Goal: Task Accomplishment & Management: Use online tool/utility

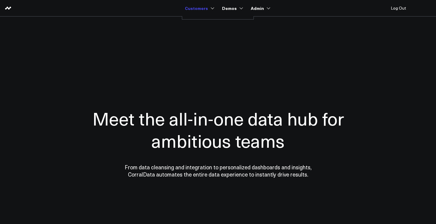
click at [196, 6] on link "Customers" at bounding box center [199, 8] width 28 height 11
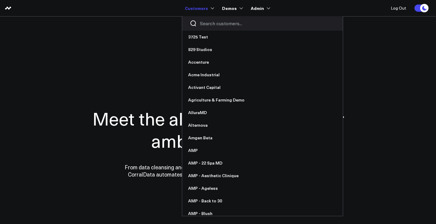
click at [200, 23] on div at bounding box center [262, 23] width 161 height 14
click at [204, 23] on input "Search customers input" at bounding box center [267, 23] width 135 height 7
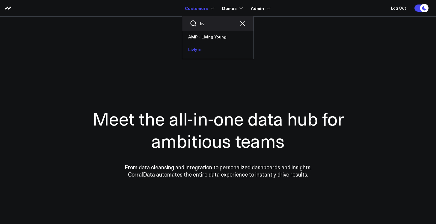
type input "liv"
click at [200, 46] on link "Livlyte" at bounding box center [217, 49] width 71 height 13
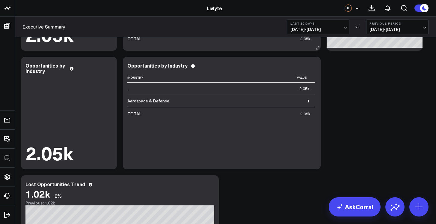
scroll to position [159, 0]
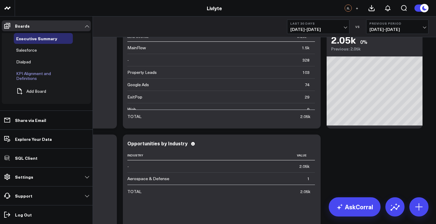
click at [37, 74] on span "KPI Alignment and Definitions" at bounding box center [33, 75] width 35 height 10
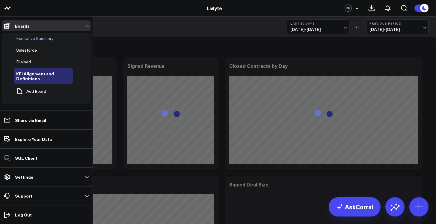
click at [19, 36] on span "Executive Summary" at bounding box center [34, 38] width 37 height 6
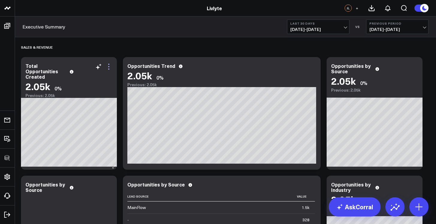
click at [108, 67] on icon at bounding box center [108, 66] width 7 height 7
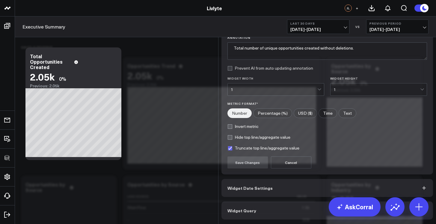
scroll to position [44, 0]
click at [275, 188] on button "Widget Date Settings" at bounding box center [327, 188] width 212 height 18
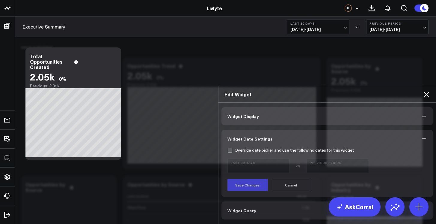
click at [280, 201] on button "Widget Query" at bounding box center [327, 210] width 212 height 18
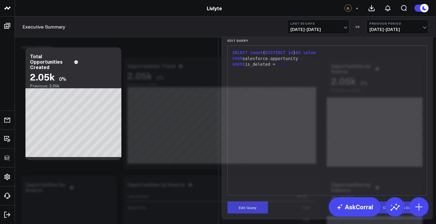
click at [328, 56] on div "SELECT count ( DISTINCT id ) AS value" at bounding box center [327, 53] width 193 height 6
drag, startPoint x: 328, startPoint y: 129, endPoint x: 328, endPoint y: 132, distance: 3.0
click at [328, 62] on div "FROM salesforce.opportunity" at bounding box center [327, 59] width 193 height 6
click at [329, 67] on div "WHERE is_deleted = FALSE" at bounding box center [327, 64] width 193 height 6
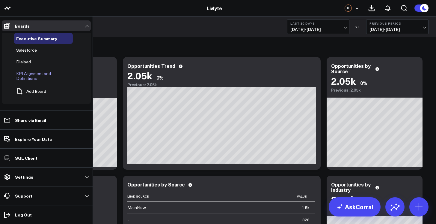
click at [25, 75] on span "KPI Alignment and Definitions" at bounding box center [33, 75] width 35 height 10
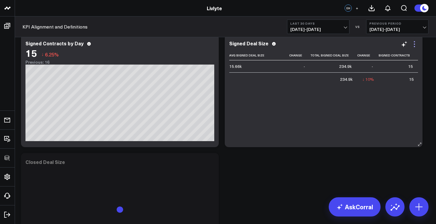
click at [417, 46] on icon at bounding box center [414, 43] width 7 height 7
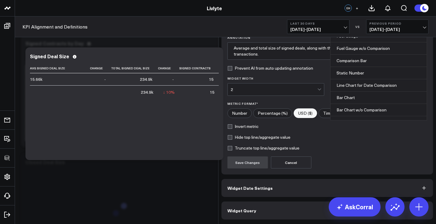
click at [357, 29] on div "Table" at bounding box center [376, 23] width 87 height 12
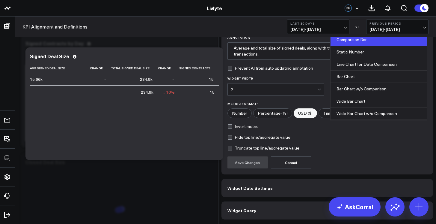
scroll to position [4, 0]
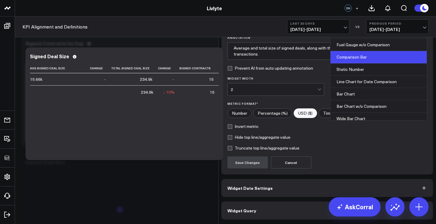
click at [362, 63] on div "Comparison Bar" at bounding box center [378, 57] width 96 height 12
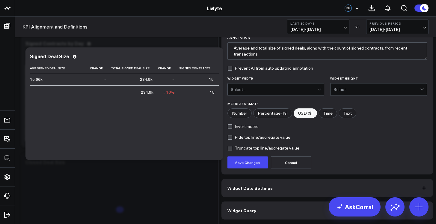
scroll to position [11, 0]
click at [256, 168] on button "Save Changes" at bounding box center [247, 162] width 40 height 12
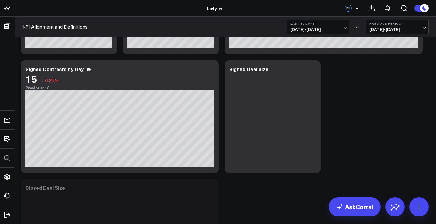
scroll to position [91, 0]
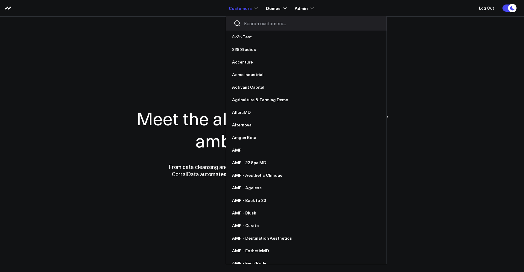
click at [251, 23] on input "Search customers input" at bounding box center [311, 23] width 135 height 7
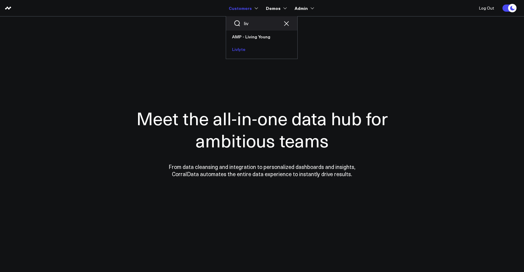
type input "liv"
click at [250, 48] on link "Livlyte" at bounding box center [261, 49] width 71 height 13
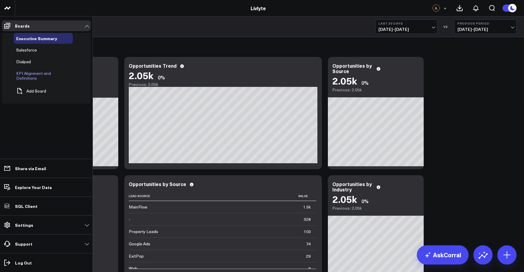
click at [26, 74] on span "KPI Alignment and Definitions" at bounding box center [33, 75] width 35 height 10
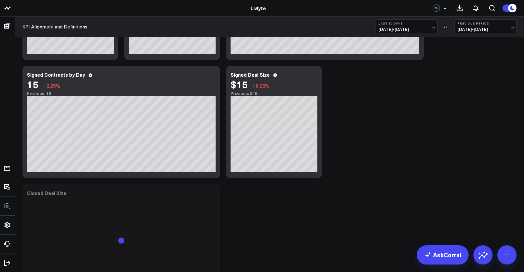
scroll to position [74, 0]
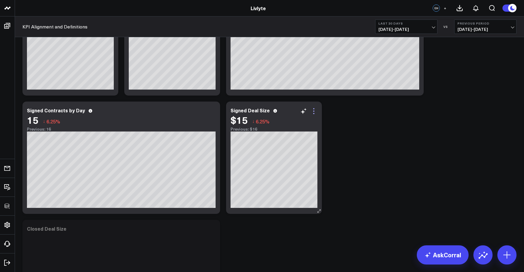
click at [314, 111] on icon at bounding box center [313, 111] width 1 height 1
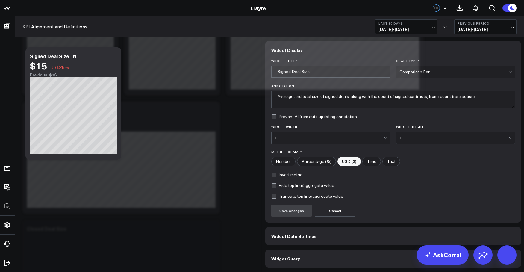
click at [438, 66] on div "Comparison Bar" at bounding box center [454, 72] width 109 height 12
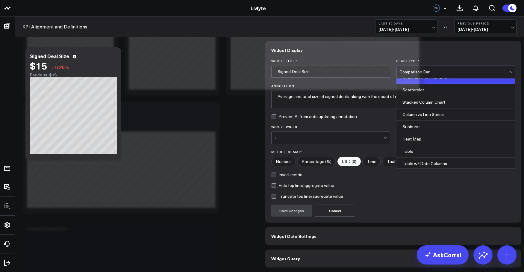
scroll to position [233, 0]
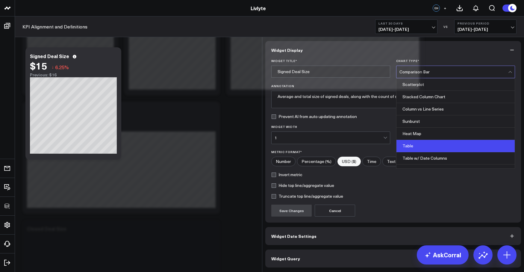
click at [428, 140] on div "Table" at bounding box center [456, 146] width 118 height 12
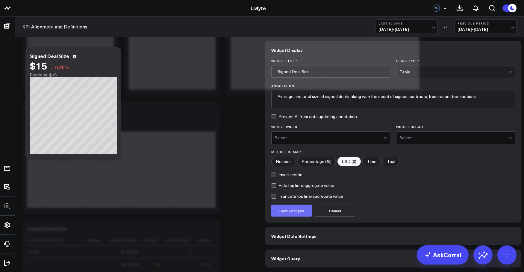
click at [294, 206] on button "Save Changes" at bounding box center [291, 211] width 40 height 12
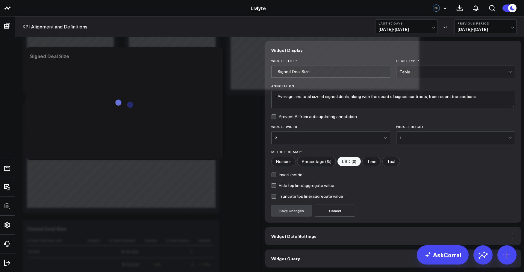
click at [252, 272] on div "Edit Widget Widget Display Widget Title * Signed Deal Size Chart Type * Table A…" at bounding box center [262, 272] width 524 height 0
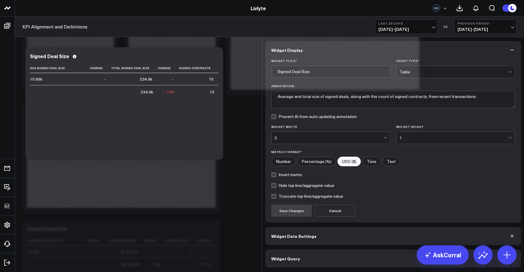
click at [517, 25] on icon at bounding box center [514, 28] width 7 height 7
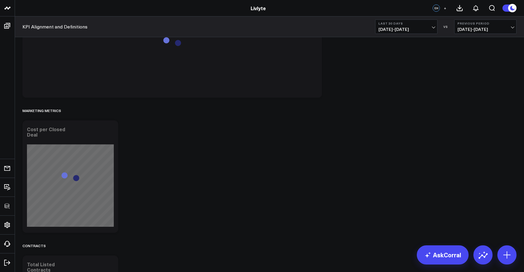
scroll to position [815, 0]
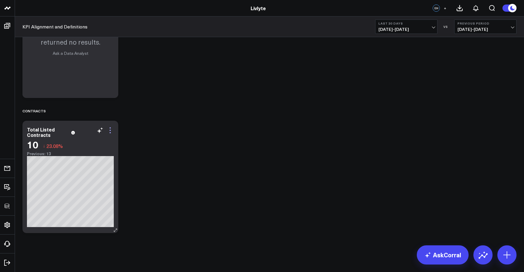
click at [111, 130] on icon at bounding box center [110, 130] width 7 height 7
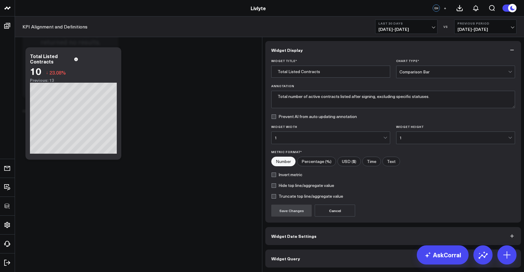
click at [316, 251] on button "Widget Query" at bounding box center [393, 259] width 256 height 18
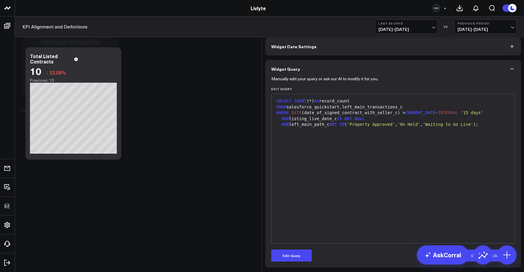
click at [322, 225] on div "SELECT COUNT (*) AS record_count FROM salesforce_quickstart.left_main_transacti…" at bounding box center [393, 168] width 237 height 143
click at [306, 179] on div "SELECT COUNT (*) AS record_count FROM salesforce_quickstart.left_main_transacti…" at bounding box center [393, 168] width 237 height 143
click at [309, 134] on div at bounding box center [393, 131] width 237 height 6
click at [310, 134] on div at bounding box center [393, 131] width 237 height 6
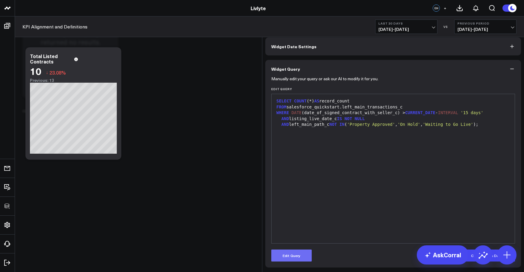
click at [297, 262] on button "Edit Query" at bounding box center [291, 256] width 40 height 12
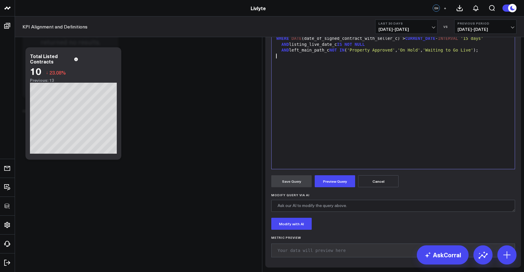
click at [325, 166] on div "SELECT COUNT (*) AS record_count FROM salesforce_quickstart.left_main_transacti…" at bounding box center [393, 94] width 237 height 143
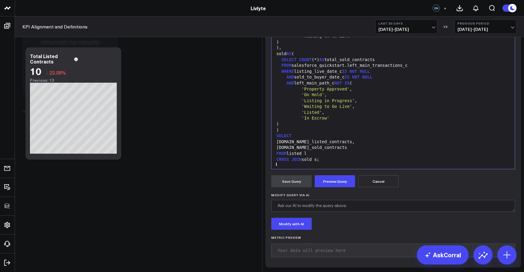
scroll to position [35, 0]
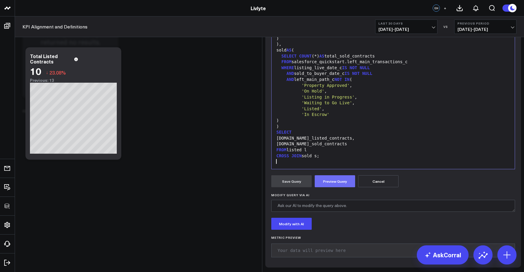
click at [334, 187] on button "Preview Query" at bounding box center [335, 181] width 40 height 12
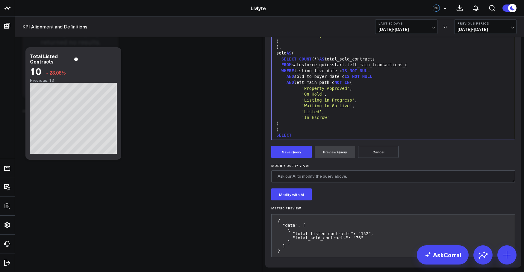
scroll to position [0, 0]
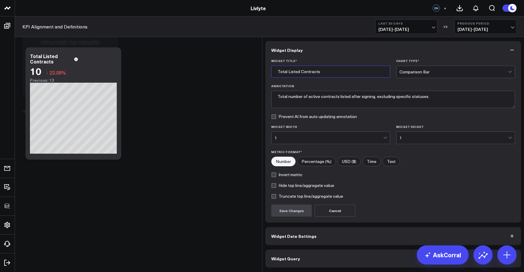
click at [298, 69] on input "Total Listed Contracts" at bounding box center [330, 72] width 119 height 12
type input "Total Listed and Sold Contracts"
click at [353, 260] on button "Widget Query" at bounding box center [393, 259] width 256 height 18
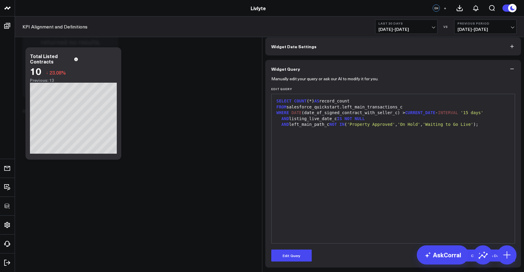
scroll to position [1, 0]
click at [352, 203] on div "SELECT COUNT (*) AS record_count FROM salesforce_quickstart.left_main_transacti…" at bounding box center [393, 168] width 237 height 143
click at [350, 176] on div "SELECT COUNT (*) AS record_count FROM salesforce_quickstart.left_main_transacti…" at bounding box center [393, 168] width 237 height 143
click at [295, 248] on form "Manually edit your query or ask our AI to modify it for you. Edit Query 9 1 2 3…" at bounding box center [393, 170] width 244 height 184
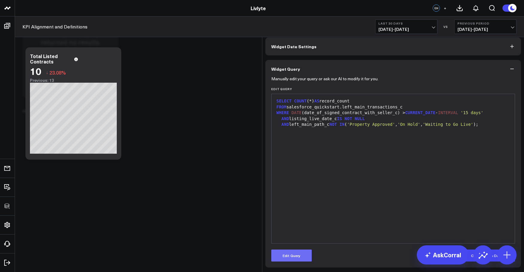
click at [295, 250] on button "Edit Query" at bounding box center [291, 256] width 40 height 12
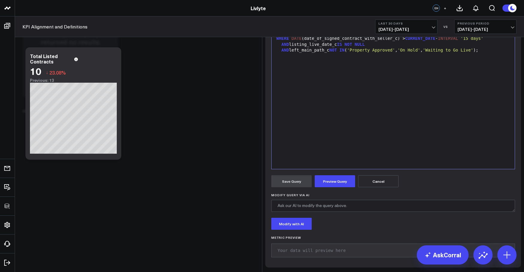
click at [340, 166] on div "SELECT COUNT (*) AS record_count FROM salesforce_quickstart.left_main_transacti…" at bounding box center [393, 94] width 237 height 143
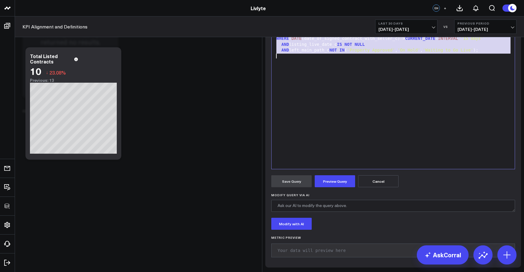
scroll to position [35, 0]
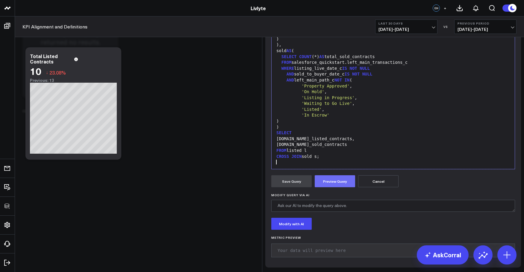
click at [339, 187] on button "Preview Query" at bounding box center [335, 181] width 40 height 12
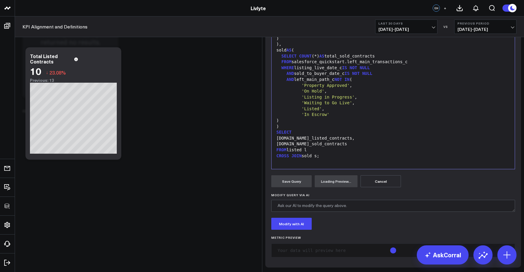
scroll to position [65, 0]
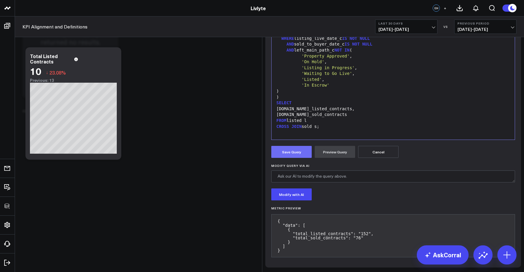
click at [300, 158] on button "Save Query" at bounding box center [291, 152] width 40 height 12
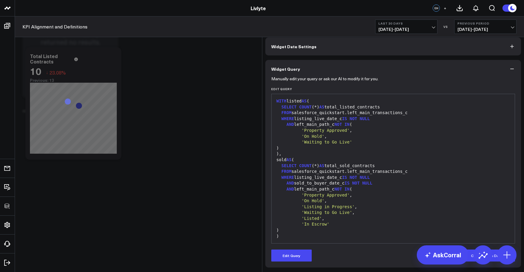
scroll to position [0, 0]
click at [359, 33] on button "Widget Display" at bounding box center [393, 24] width 256 height 18
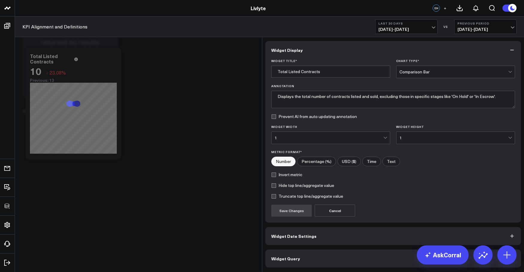
click at [437, 72] on div "Comparison Bar" at bounding box center [454, 72] width 109 height 12
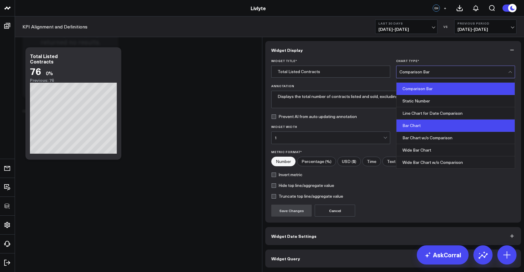
scroll to position [16, 0]
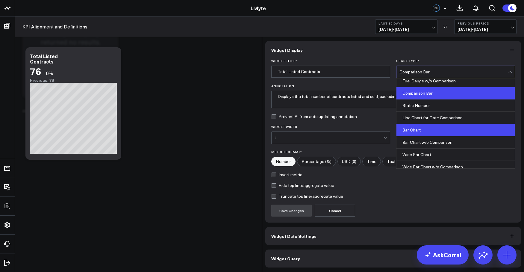
click at [439, 127] on div "Bar Chart" at bounding box center [456, 130] width 118 height 12
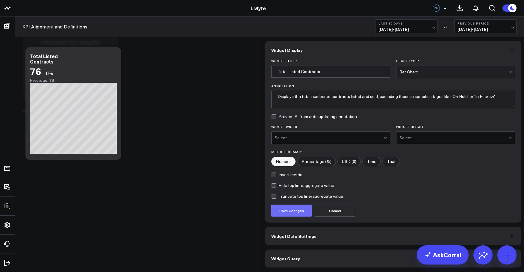
click at [284, 208] on button "Save Changes" at bounding box center [291, 211] width 40 height 12
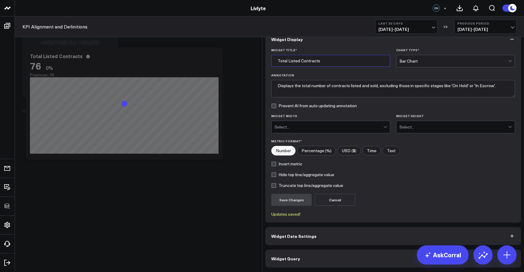
click at [297, 67] on input "Total Listed Contracts" at bounding box center [330, 61] width 119 height 12
click at [299, 67] on input "Total Listed & Sold Contracts" at bounding box center [330, 61] width 119 height 12
type input "Total Listed and Sold Contracts"
click at [294, 206] on button "Save Changes" at bounding box center [291, 200] width 40 height 12
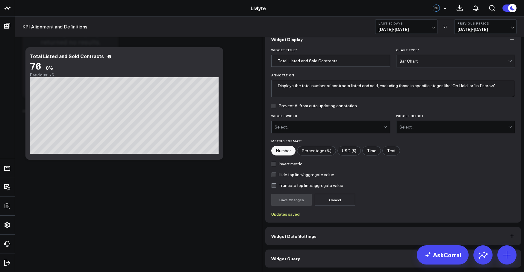
scroll to position [6, 0]
click at [377, 258] on button "Widget Query" at bounding box center [393, 259] width 256 height 18
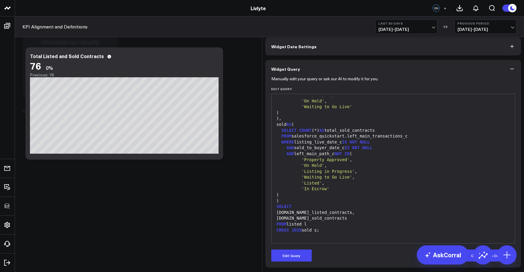
scroll to position [22, 0]
drag, startPoint x: 349, startPoint y: 223, endPoint x: 344, endPoint y: 225, distance: 5.4
click at [348, 223] on div "FROM listed l" at bounding box center [393, 224] width 237 height 6
click at [321, 231] on div "CROSS JOIN sold s;" at bounding box center [393, 230] width 237 height 6
click at [318, 231] on div "CROSS JOIN sold s;" at bounding box center [393, 230] width 237 height 6
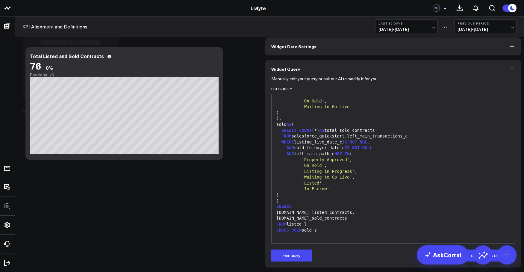
click at [318, 231] on div "CROSS JOIN sold s;" at bounding box center [393, 230] width 237 height 6
click at [300, 253] on button "Edit Query" at bounding box center [291, 256] width 40 height 12
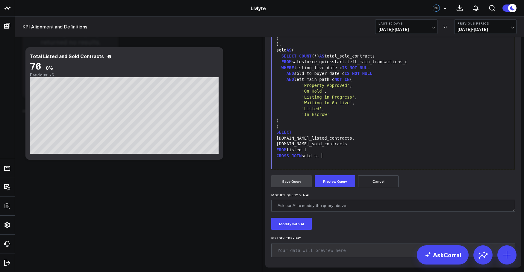
click at [319, 159] on div "CROSS JOIN sold s;" at bounding box center [393, 156] width 237 height 6
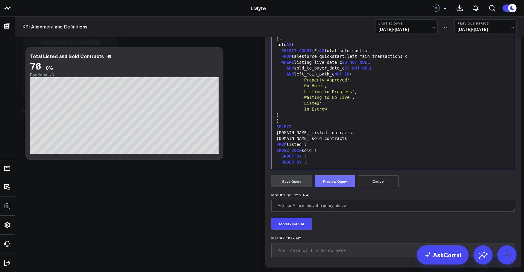
click at [334, 187] on button "Preview Query" at bounding box center [335, 181] width 40 height 12
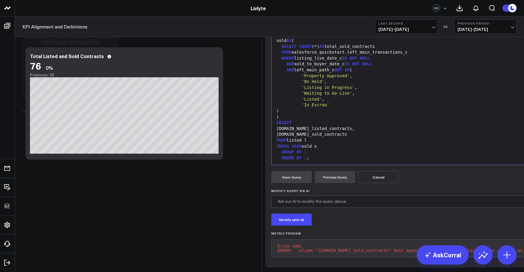
scroll to position [107, 0]
click at [360, 155] on div "ORDER BY 2 ;" at bounding box center [424, 158] width 299 height 6
drag, startPoint x: 304, startPoint y: 145, endPoint x: 269, endPoint y: 145, distance: 34.8
click at [271, 145] on div "99 1 2 3 4 5 6 7 8 9 10 11 12 13 14 15 16 17 18 19 20 21 22 23 24 25 26 27 28 2…" at bounding box center [424, 90] width 306 height 150
click at [323, 171] on button "Preview Query" at bounding box center [335, 177] width 40 height 12
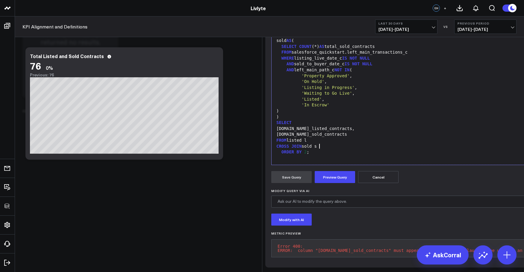
scroll to position [96, 0]
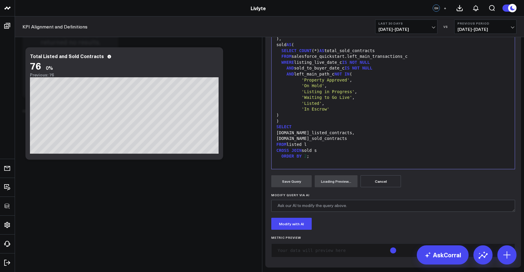
click at [305, 158] on div "ORDER BY 2 ;" at bounding box center [393, 156] width 237 height 6
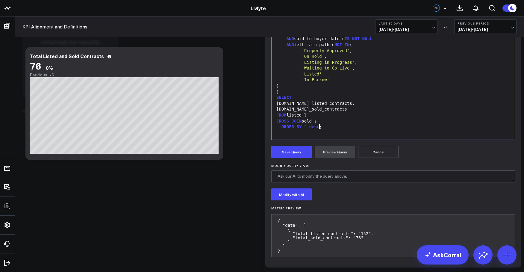
scroll to position [41, 0]
click at [298, 158] on button "Save Query" at bounding box center [291, 152] width 40 height 12
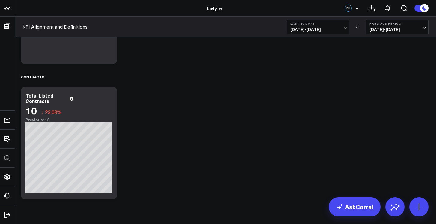
scroll to position [864, 0]
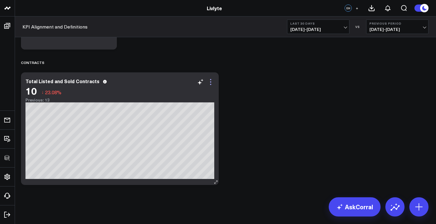
click at [212, 85] on icon at bounding box center [210, 81] width 7 height 7
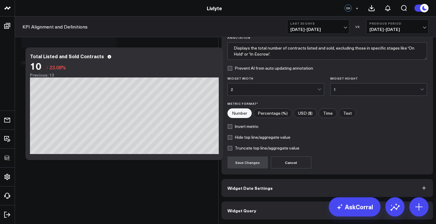
scroll to position [44, 0]
click at [296, 207] on button "Widget Query" at bounding box center [327, 210] width 212 height 18
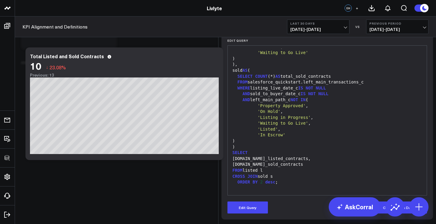
scroll to position [70, 0]
click at [259, 204] on button "Edit Query" at bounding box center [247, 207] width 40 height 12
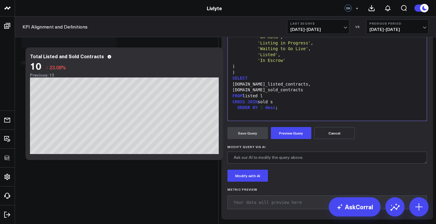
click at [314, 99] on div "FROM listed l" at bounding box center [327, 96] width 193 height 6
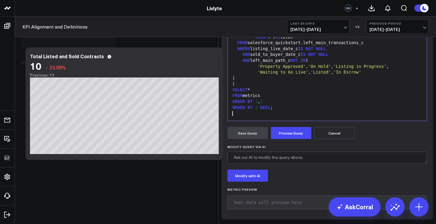
scroll to position [6, 0]
click at [292, 139] on button "Preview Query" at bounding box center [291, 133] width 40 height 12
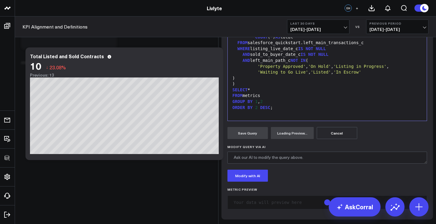
scroll to position [136, 0]
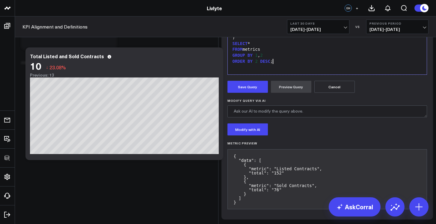
click at [301, 64] on div "ORDER BY 2 DESC ;" at bounding box center [327, 61] width 193 height 6
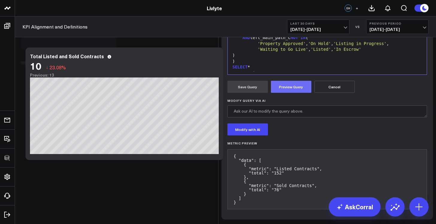
scroll to position [29, 0]
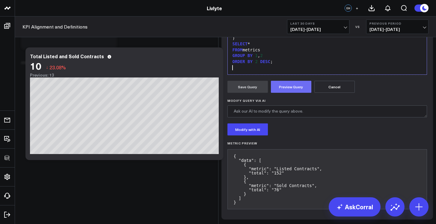
click at [295, 93] on button "Preview Query" at bounding box center [291, 87] width 40 height 12
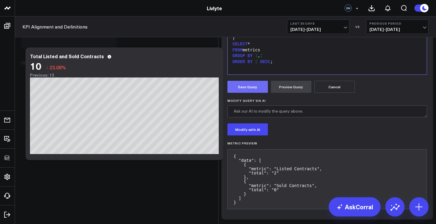
click at [255, 93] on button "Save Query" at bounding box center [247, 87] width 40 height 12
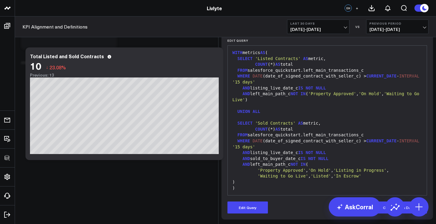
scroll to position [0, 0]
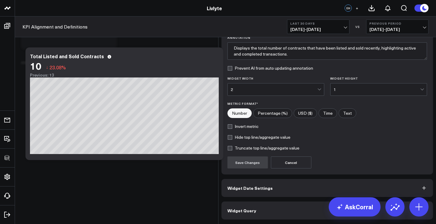
click at [340, 29] on div "Bar Chart" at bounding box center [376, 23] width 87 height 12
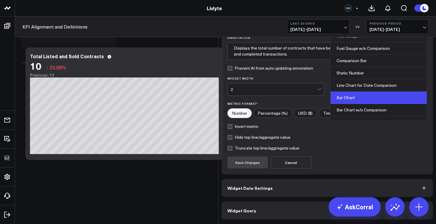
click at [340, 29] on div "Bar Chart" at bounding box center [376, 23] width 87 height 12
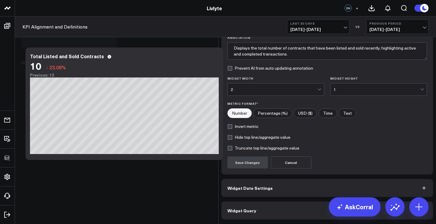
scroll to position [44, 0]
click at [297, 207] on button "Widget Query" at bounding box center [327, 210] width 212 height 18
click at [297, 207] on div "Widget Display Widget Title * Total Listed and Sold Contracts Chart Type * opti…" at bounding box center [327, 106] width 218 height 236
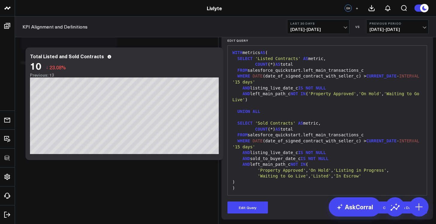
click at [294, 114] on div "UNION ALL" at bounding box center [327, 111] width 193 height 6
click at [295, 108] on div at bounding box center [327, 105] width 193 height 6
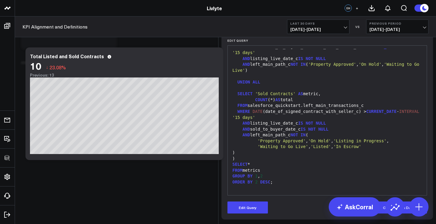
click at [297, 120] on div "WHERE DATE (date_of_signed_contract_with_seller_c) > CURRENT_DATE - INTERVAL '1…" at bounding box center [327, 114] width 193 height 12
click at [294, 120] on div "WHERE DATE (date_of_signed_contract_with_seller_c) > CURRENT_DATE - INTERVAL '1…" at bounding box center [327, 114] width 193 height 12
click at [241, 204] on button "Edit Query" at bounding box center [247, 207] width 40 height 12
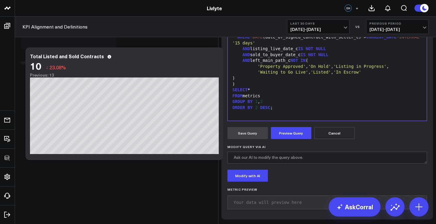
click at [296, 87] on div ")" at bounding box center [327, 84] width 193 height 6
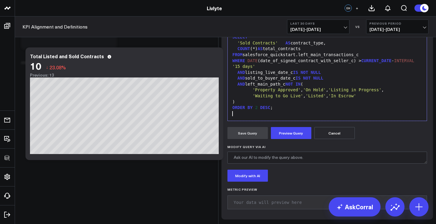
scroll to position [12, 0]
click at [290, 139] on button "Preview Query" at bounding box center [291, 133] width 40 height 12
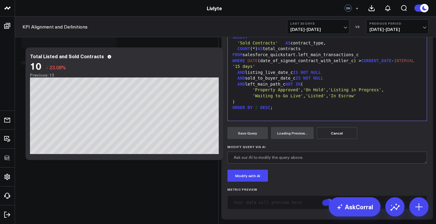
scroll to position [144, 0]
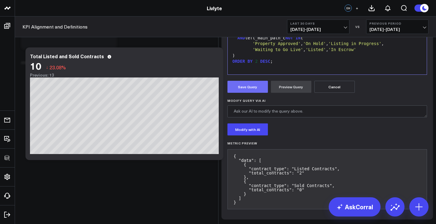
click at [257, 93] on button "Save Query" at bounding box center [247, 87] width 40 height 12
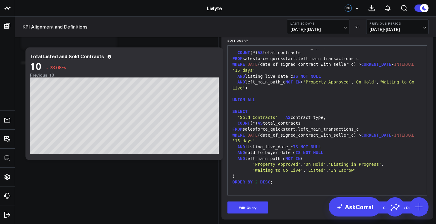
scroll to position [66, 0]
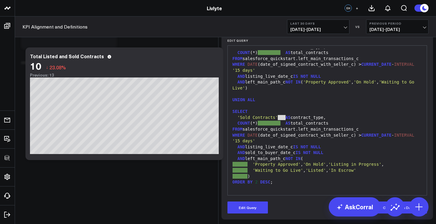
drag, startPoint x: 282, startPoint y: 122, endPoint x: 275, endPoint y: 122, distance: 6.9
click at [275, 120] on div "'Sold Contracts' AS contract_type," at bounding box center [327, 117] width 193 height 6
click at [252, 208] on button "Edit Query" at bounding box center [247, 207] width 40 height 12
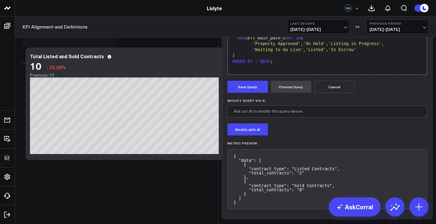
click at [285, 23] on div "WHERE DATE (date_of_signed_contract_with_seller_c) > CURRENT_DATE - INTERVAL '1…" at bounding box center [327, 18] width 193 height 12
drag, startPoint x: 283, startPoint y: 122, endPoint x: 277, endPoint y: 123, distance: 6.9
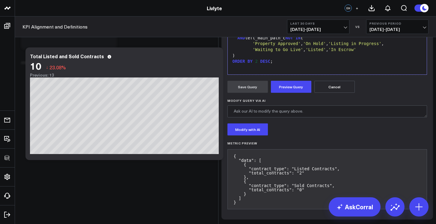
drag, startPoint x: 283, startPoint y: 129, endPoint x: 257, endPoint y: 130, distance: 25.8
click at [257, 6] on div "COUNT (*) AS total_contracts" at bounding box center [327, 3] width 193 height 6
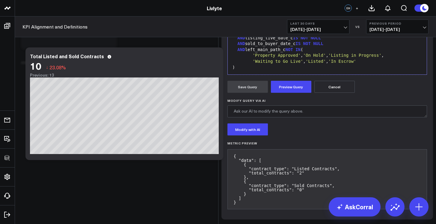
drag, startPoint x: 283, startPoint y: 69, endPoint x: 257, endPoint y: 70, distance: 26.1
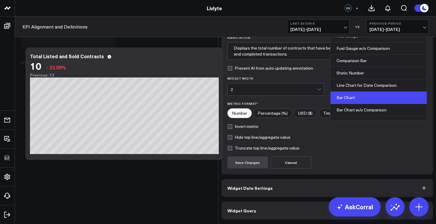
click at [336, 26] on div "Bar Chart" at bounding box center [376, 23] width 87 height 5
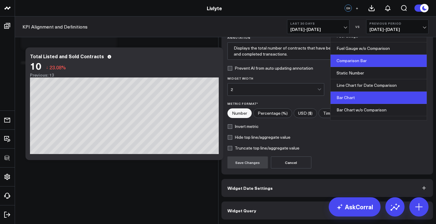
click at [341, 67] on div "Comparison Bar" at bounding box center [378, 61] width 96 height 12
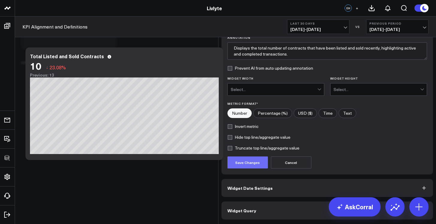
click at [252, 168] on button "Save Changes" at bounding box center [247, 162] width 40 height 12
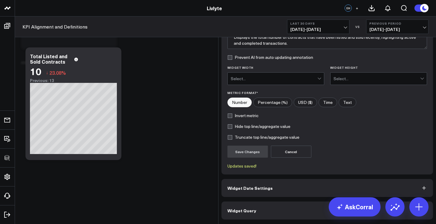
click at [362, 76] on form "Widget Title * Total Listed and Sold Contracts Chart Type * Comparison Bar Anno…" at bounding box center [327, 84] width 200 height 168
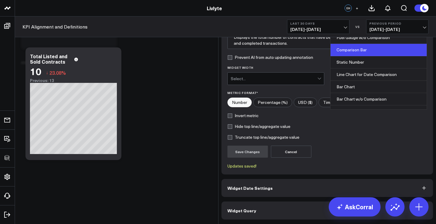
click at [362, 19] on div "Comparison Bar" at bounding box center [376, 13] width 87 height 12
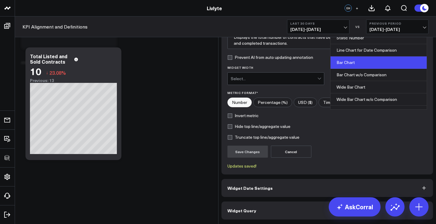
scroll to position [54, 0]
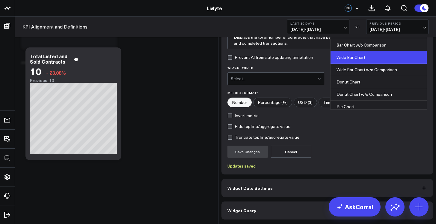
click at [362, 64] on div "Wide Bar Chart" at bounding box center [378, 57] width 96 height 12
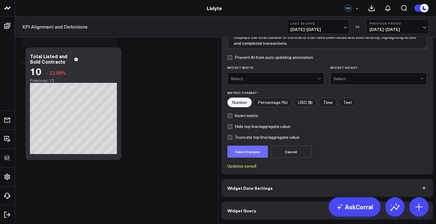
click at [251, 157] on button "Save Changes" at bounding box center [247, 151] width 40 height 12
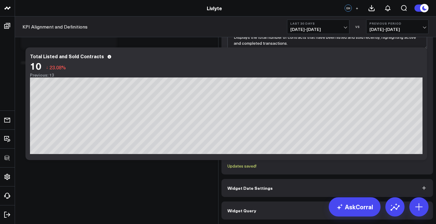
click at [352, 15] on div "Wide Bar Chart" at bounding box center [376, 12] width 87 height 5
click at [352, 81] on div "Bar Chart" at bounding box center [378, 75] width 96 height 12
click at [250, 157] on button "Save Changes" at bounding box center [247, 151] width 40 height 12
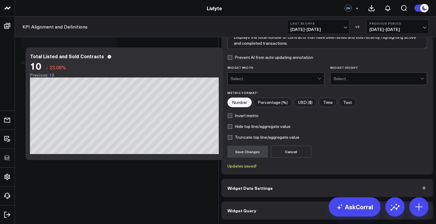
scroll to position [55, 0]
click at [311, 213] on button "Widget Query" at bounding box center [327, 210] width 212 height 18
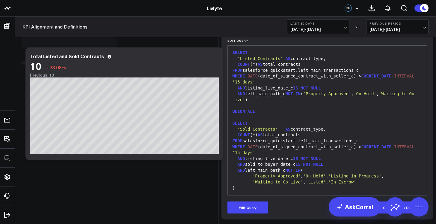
scroll to position [0, 0]
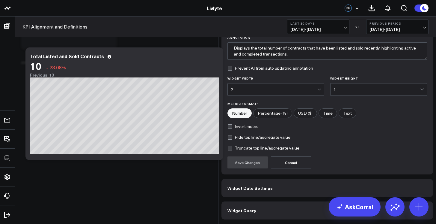
click at [349, 26] on div "Bar Chart" at bounding box center [376, 23] width 87 height 5
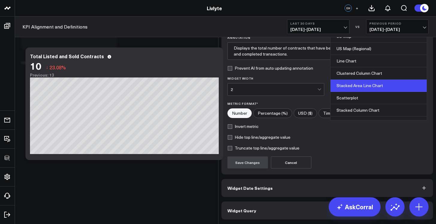
scroll to position [242, 0]
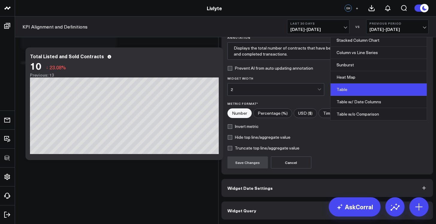
click at [355, 96] on div "Table" at bounding box center [378, 89] width 96 height 12
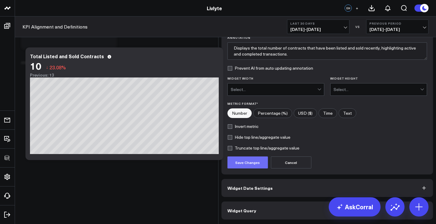
click at [252, 168] on button "Save Changes" at bounding box center [247, 162] width 40 height 12
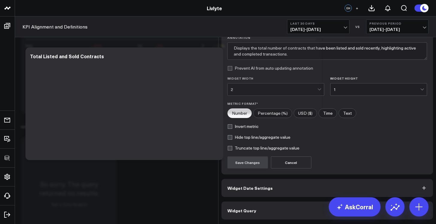
scroll to position [44, 0]
click at [265, 210] on button "Widget Query" at bounding box center [327, 210] width 212 height 18
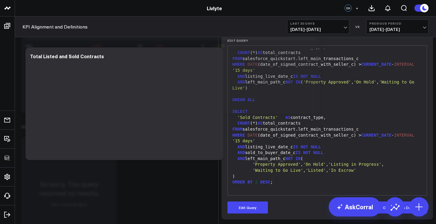
scroll to position [70, 0]
click at [245, 205] on button "Edit Query" at bounding box center [247, 207] width 40 height 12
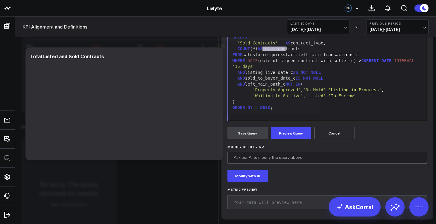
drag, startPoint x: 282, startPoint y: 124, endPoint x: 257, endPoint y: 123, distance: 24.9
click at [257, 52] on div "COUNT (*) AS total_contracts" at bounding box center [327, 49] width 193 height 6
drag, startPoint x: 282, startPoint y: 117, endPoint x: 277, endPoint y: 117, distance: 5.4
click at [277, 46] on div "'Sold Contracts' AS contract_type," at bounding box center [327, 43] width 193 height 6
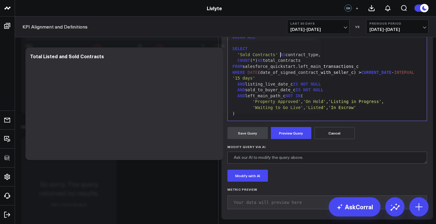
scroll to position [0, 0]
drag, startPoint x: 283, startPoint y: 135, endPoint x: 258, endPoint y: 136, distance: 24.9
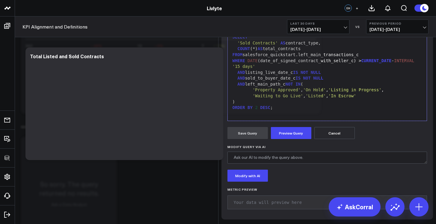
scroll to position [122, 0]
click at [282, 139] on button "Preview Query" at bounding box center [291, 133] width 40 height 12
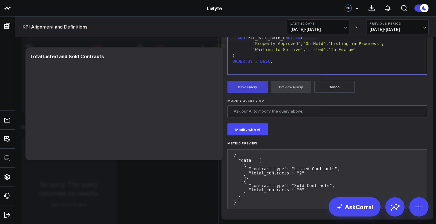
scroll to position [191, 0]
click at [255, 87] on button "Save Query" at bounding box center [247, 87] width 40 height 12
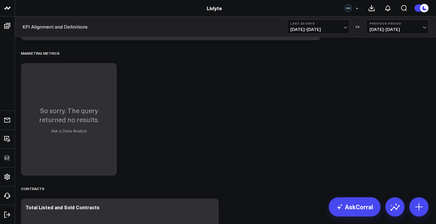
scroll to position [863, 0]
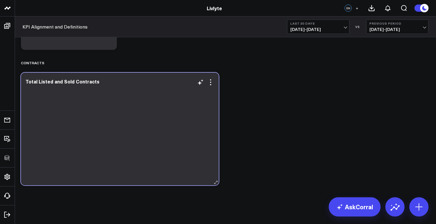
click at [151, 138] on div at bounding box center [119, 133] width 189 height 90
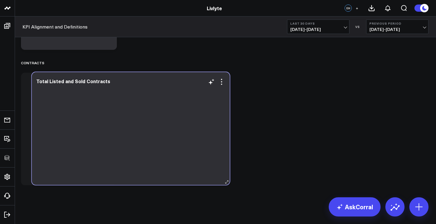
drag, startPoint x: 151, startPoint y: 138, endPoint x: 162, endPoint y: 138, distance: 10.8
click at [162, 138] on div at bounding box center [130, 133] width 189 height 90
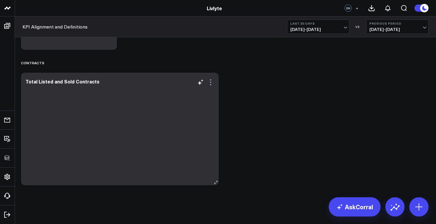
click at [211, 82] on icon at bounding box center [210, 82] width 1 height 1
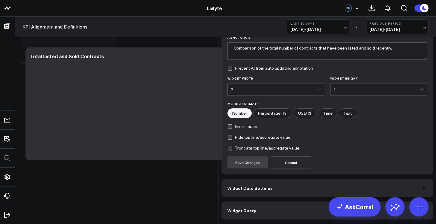
scroll to position [44, 0]
click at [318, 204] on button "Widget Query" at bounding box center [327, 210] width 212 height 18
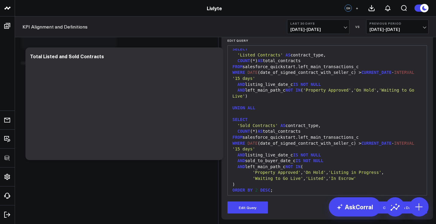
scroll to position [0, 0]
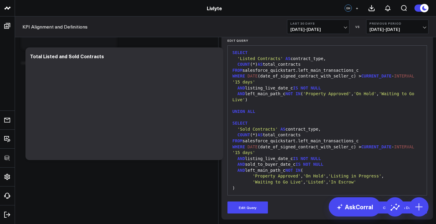
click at [315, 90] on span "NULL" at bounding box center [316, 87] width 10 height 5
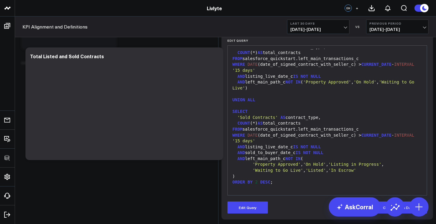
scroll to position [70, 0]
click at [260, 206] on button "Edit Query" at bounding box center [247, 207] width 40 height 12
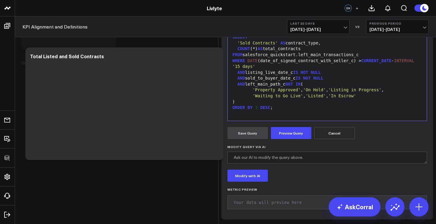
click at [293, 92] on span "'Property Approved'" at bounding box center [277, 89] width 48 height 5
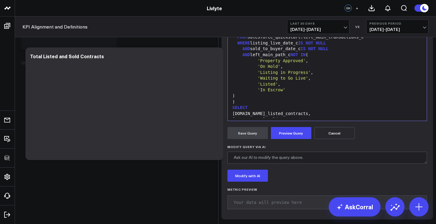
scroll to position [35, 0]
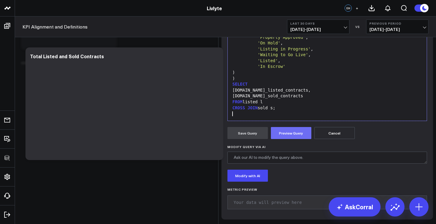
click at [284, 139] on button "Preview Query" at bounding box center [291, 133] width 40 height 12
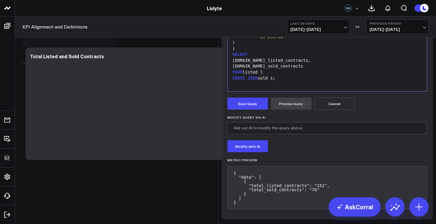
scroll to position [174, 0]
click at [246, 101] on button "Save Query" at bounding box center [247, 103] width 40 height 12
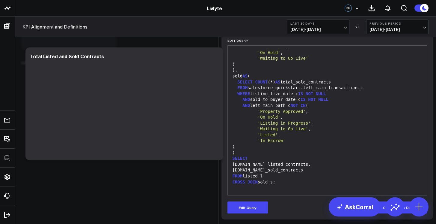
click at [376, 148] on div ")" at bounding box center [327, 147] width 193 height 6
drag, startPoint x: 365, startPoint y: 147, endPoint x: 361, endPoint y: 146, distance: 3.8
click at [364, 147] on div ")" at bounding box center [327, 147] width 193 height 6
click at [242, 212] on button "Edit Query" at bounding box center [247, 207] width 40 height 12
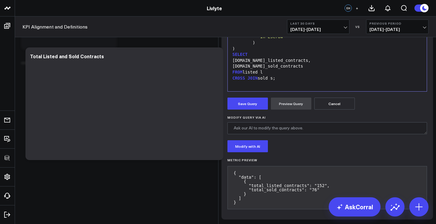
click at [298, 64] on div "l.total_listed_contracts," at bounding box center [327, 61] width 193 height 6
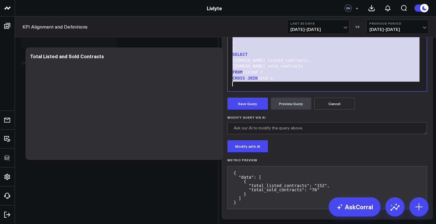
scroll to position [12, 0]
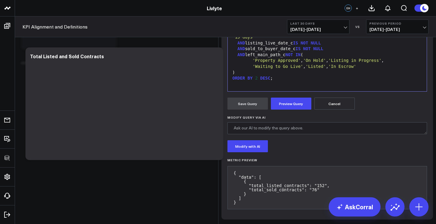
drag, startPoint x: 282, startPoint y: 123, endPoint x: 258, endPoint y: 123, distance: 24.0
click at [258, 22] on div "COUNT (*) AS total_contracts" at bounding box center [327, 19] width 193 height 6
drag, startPoint x: 282, startPoint y: 118, endPoint x: 276, endPoint y: 117, distance: 6.0
click at [276, 17] on div "'Sold Contracts' AS contract_type," at bounding box center [327, 14] width 193 height 6
drag, startPoint x: 283, startPoint y: 52, endPoint x: 258, endPoint y: 53, distance: 25.5
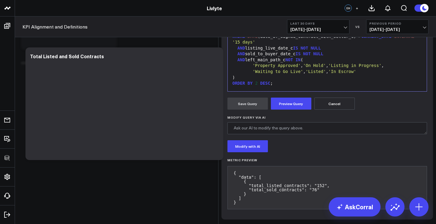
scroll to position [12, 0]
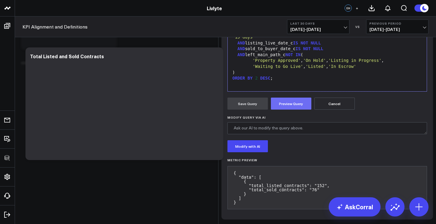
click at [292, 109] on button "Preview Query" at bounding box center [291, 103] width 40 height 12
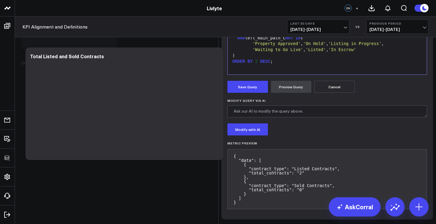
scroll to position [191, 0]
click at [252, 93] on form "Manually edit your query or ask our AI to modify it for you. Edit Query Selecti…" at bounding box center [327, 61] width 200 height 304
click at [253, 90] on button "Save Query" at bounding box center [247, 87] width 40 height 12
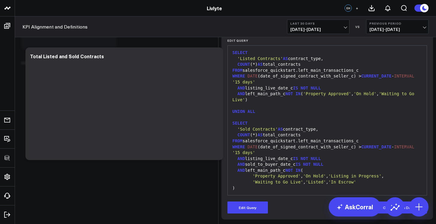
scroll to position [0, 0]
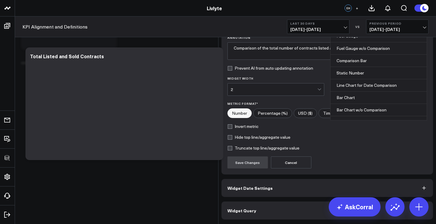
click at [358, 26] on div "Table" at bounding box center [376, 23] width 87 height 5
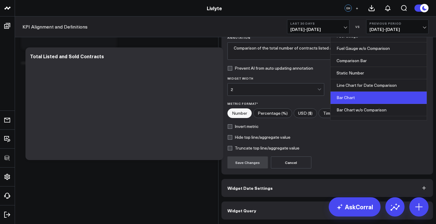
click at [361, 104] on div "Bar Chart" at bounding box center [378, 97] width 96 height 12
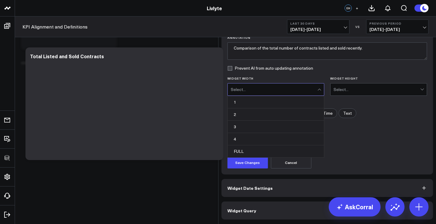
click at [280, 95] on div "Select..." at bounding box center [274, 89] width 87 height 12
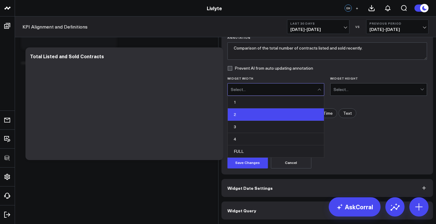
click at [275, 120] on div "2" at bounding box center [276, 114] width 96 height 12
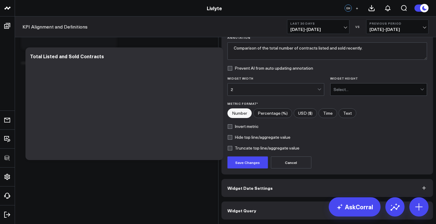
click at [247, 174] on div "Widget Title * Total Listed and Sold Contracts Chart Type * Bar Chart Annotatio…" at bounding box center [327, 92] width 212 height 164
click at [247, 168] on button "Save Changes" at bounding box center [247, 162] width 40 height 12
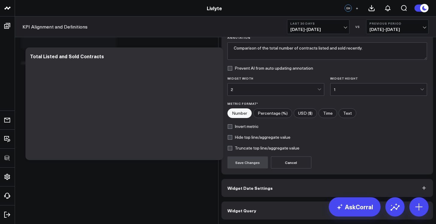
scroll to position [864, 0]
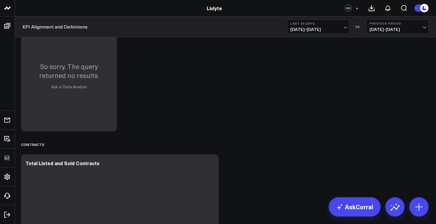
scroll to position [838, 0]
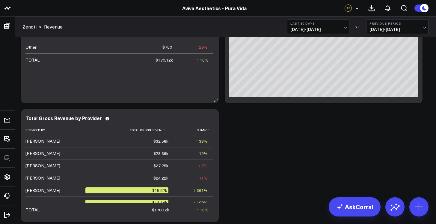
scroll to position [54, 0]
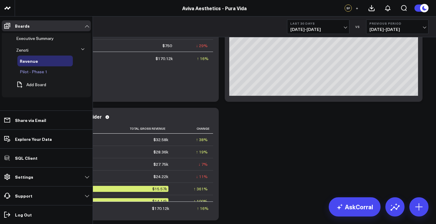
click at [34, 74] on span "Pilot - Phase 1" at bounding box center [34, 72] width 28 height 6
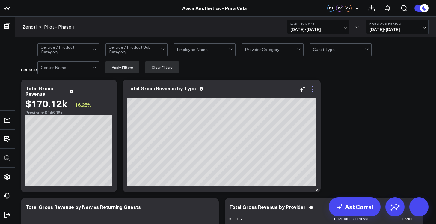
click at [315, 91] on icon at bounding box center [312, 88] width 7 height 7
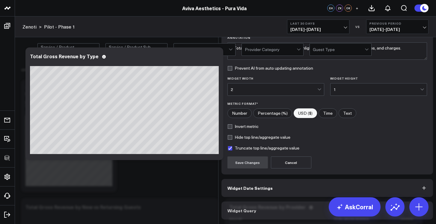
scroll to position [44, 0]
click at [323, 203] on button "Widget Query" at bounding box center [327, 210] width 212 height 18
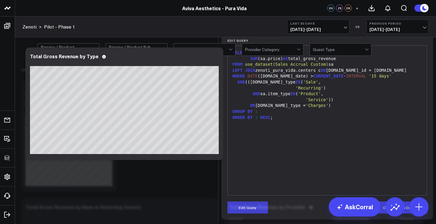
scroll to position [50, 0]
click at [281, 143] on div "SELECT item_type, SUM (sa.price) AS total_gross_revenue FROM use_dataset(Sales …" at bounding box center [327, 120] width 193 height 143
click at [283, 120] on div "ORDER BY 2 DESC ;" at bounding box center [327, 117] width 193 height 6
click at [282, 120] on div "ORDER BY 2 DESC ;" at bounding box center [327, 117] width 193 height 6
click at [273, 120] on div "ORDER BY 2 DESC ;" at bounding box center [327, 117] width 193 height 6
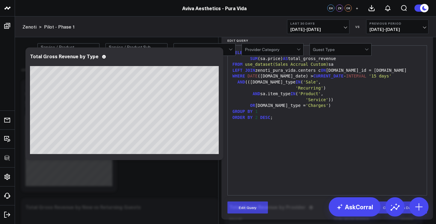
click at [269, 120] on div "ORDER BY 2 DESC ;" at bounding box center [327, 117] width 193 height 6
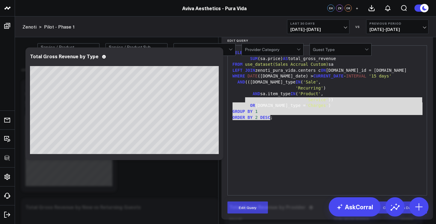
drag, startPoint x: 269, startPoint y: 138, endPoint x: 253, endPoint y: 123, distance: 22.0
click at [242, 118] on div "SELECT item_type, SUM (sa.price) AS total_gross_revenue FROM use_dataset(Sales …" at bounding box center [327, 120] width 193 height 143
click at [276, 114] on div "GROUP BY 1" at bounding box center [327, 111] width 193 height 6
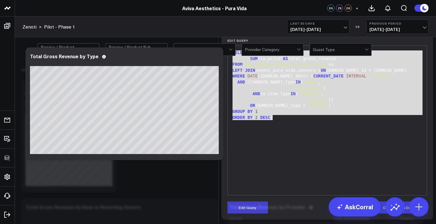
drag, startPoint x: 275, startPoint y: 139, endPoint x: 231, endPoint y: 75, distance: 78.4
click at [231, 75] on div "SELECT item_type, SUM (sa.price) AS total_gross_revenue FROM use_dataset(Sales …" at bounding box center [327, 120] width 193 height 143
copy div "SELECT item_type, SUM (sa.price) AS total_gross_revenue FROM use_dataset(Sales …"
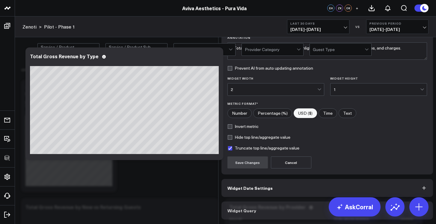
scroll to position [44, 0]
click at [286, 213] on button "Widget Query" at bounding box center [327, 210] width 212 height 18
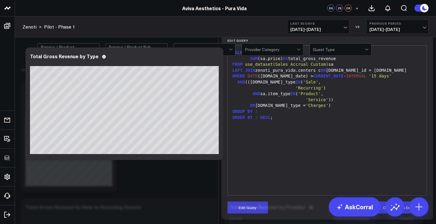
scroll to position [61, 0]
click at [319, 135] on div "SELECT item_type, SUM (sa.price) AS total_gross_revenue FROM use_dataset(Sales …" at bounding box center [327, 120] width 193 height 143
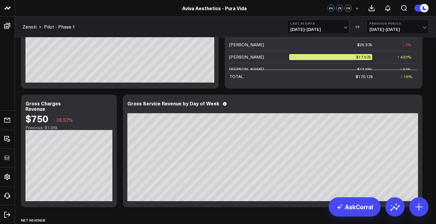
scroll to position [420, 0]
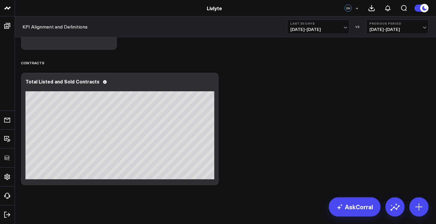
scroll to position [864, 0]
click at [211, 82] on icon at bounding box center [210, 81] width 7 height 7
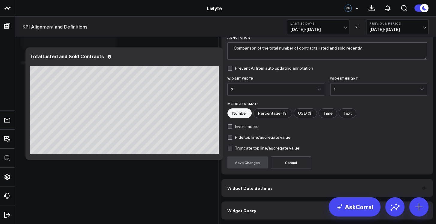
scroll to position [44, 0]
click at [276, 209] on button "Widget Query" at bounding box center [327, 210] width 212 height 18
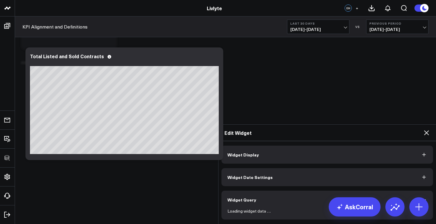
scroll to position [0, 0]
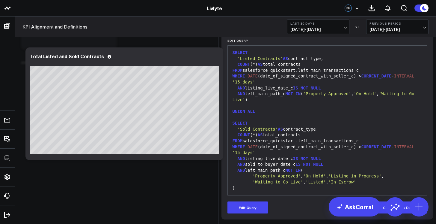
click at [281, 108] on div at bounding box center [327, 105] width 193 height 6
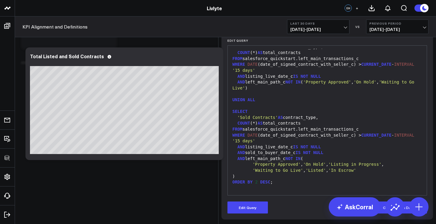
scroll to position [70, 0]
click at [254, 203] on button "Edit Query" at bounding box center [247, 207] width 40 height 12
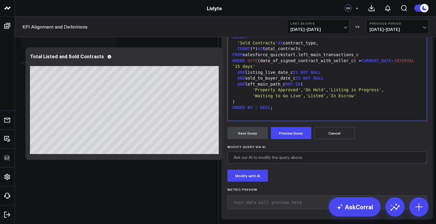
click at [279, 105] on div ")" at bounding box center [327, 102] width 193 height 6
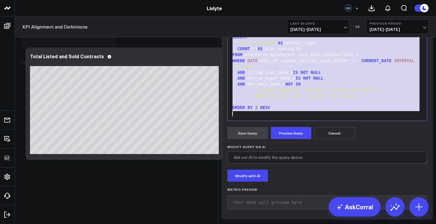
scroll to position [94, 0]
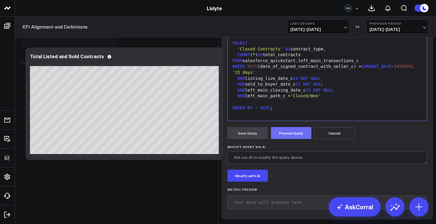
click at [289, 139] on button "Preview Query" at bounding box center [291, 133] width 40 height 12
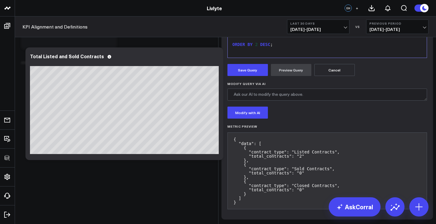
scroll to position [207, 0]
click at [251, 76] on form "Manually edit your query or ask our AI to modify it for you. Edit Query 99 1 2 …" at bounding box center [327, 52] width 200 height 321
click at [250, 73] on button "Save Query" at bounding box center [247, 70] width 40 height 12
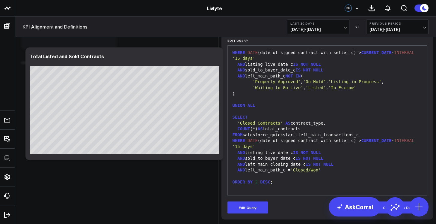
scroll to position [70, 0]
